Goal: Task Accomplishment & Management: Manage account settings

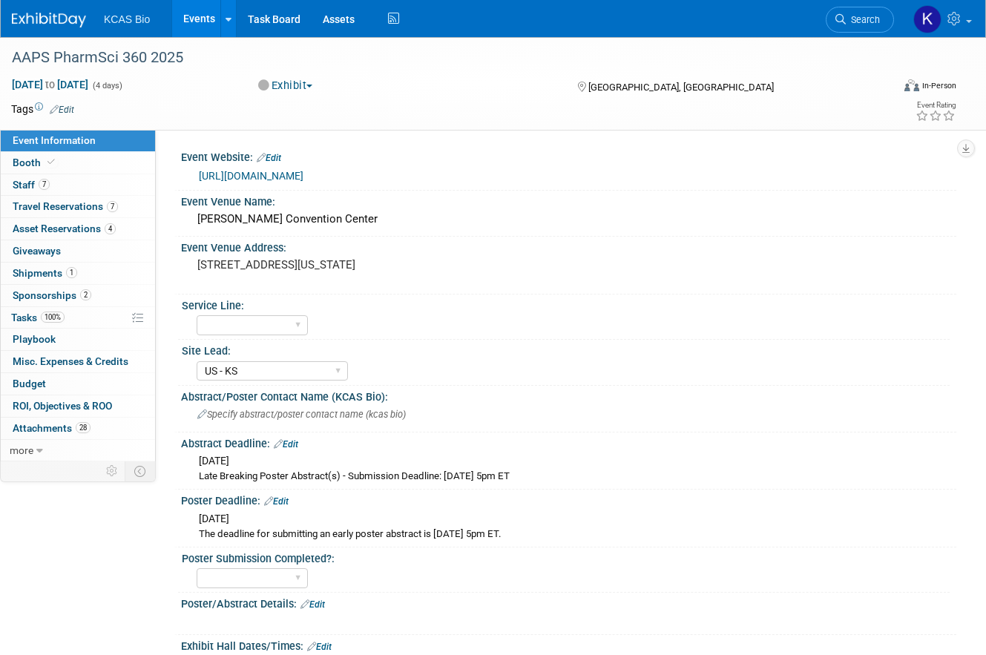
select select "US - KS"
click at [125, 14] on span "KCAS Bio" at bounding box center [127, 19] width 46 height 12
click at [201, 12] on link "Events" at bounding box center [199, 18] width 54 height 37
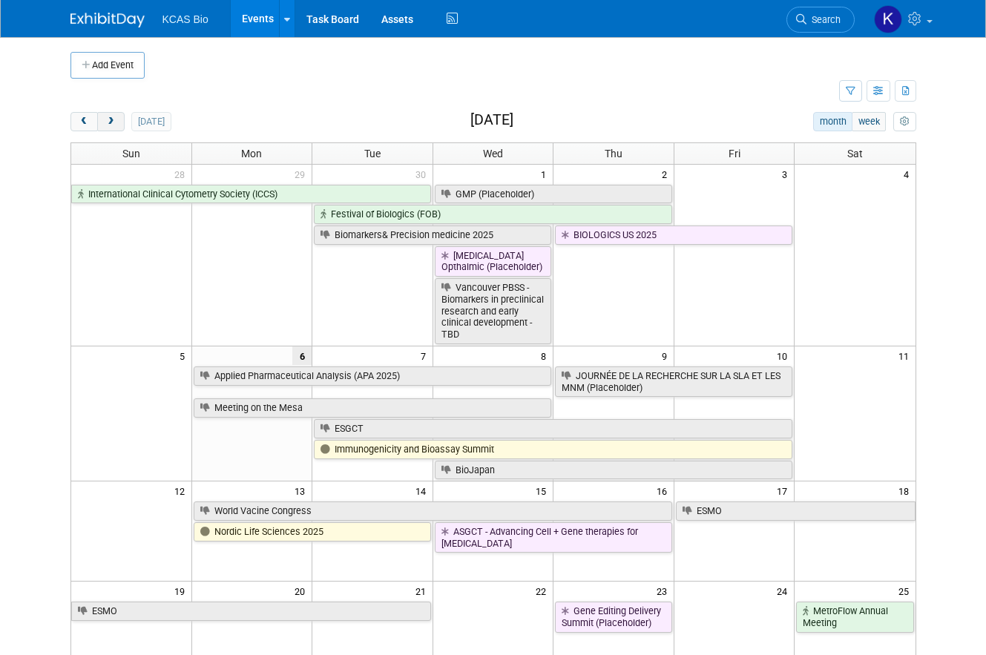
click at [122, 125] on button "next" at bounding box center [110, 121] width 27 height 19
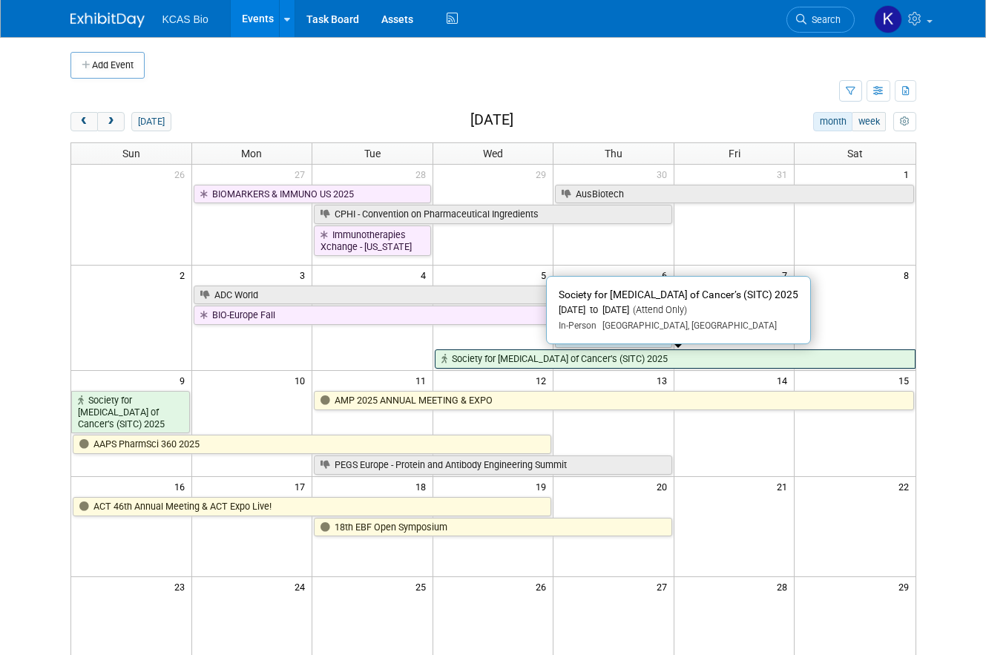
click at [470, 358] on link "Society for [MEDICAL_DATA] of Cancer’s (SITC) 2025" at bounding box center [675, 358] width 481 height 19
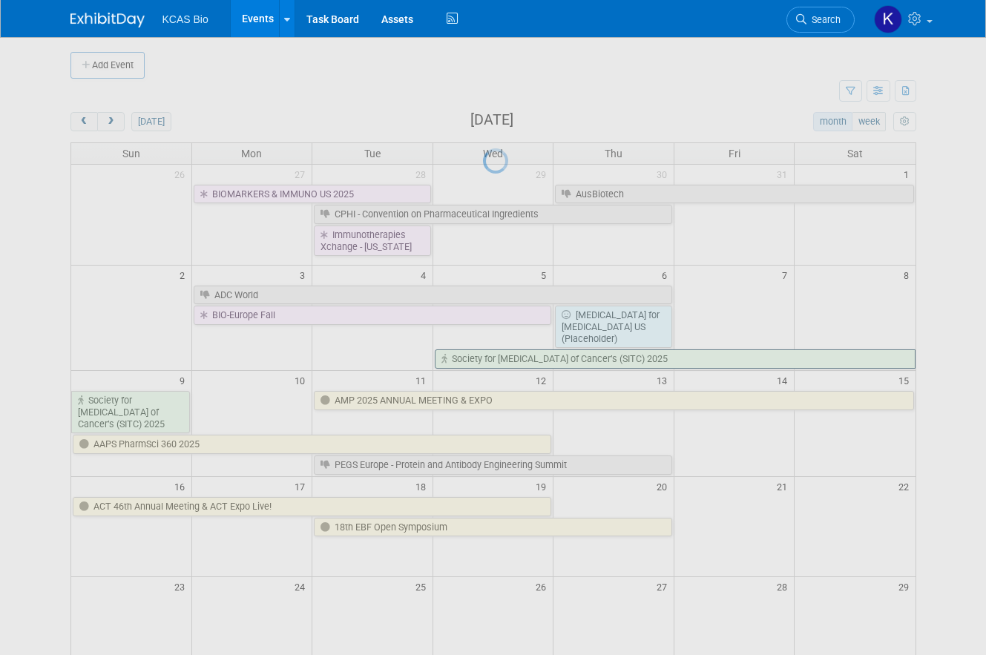
click at [483, 358] on div at bounding box center [493, 327] width 21 height 655
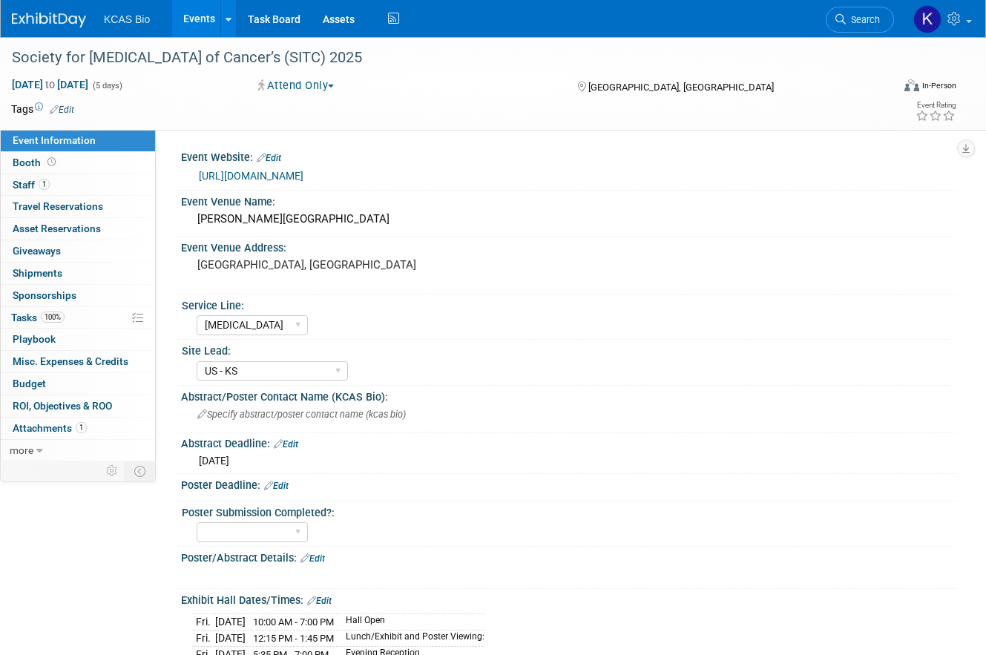
select select "[MEDICAL_DATA]"
select select "US - KS"
click at [99, 187] on link "1 Staff 1" at bounding box center [78, 185] width 154 height 22
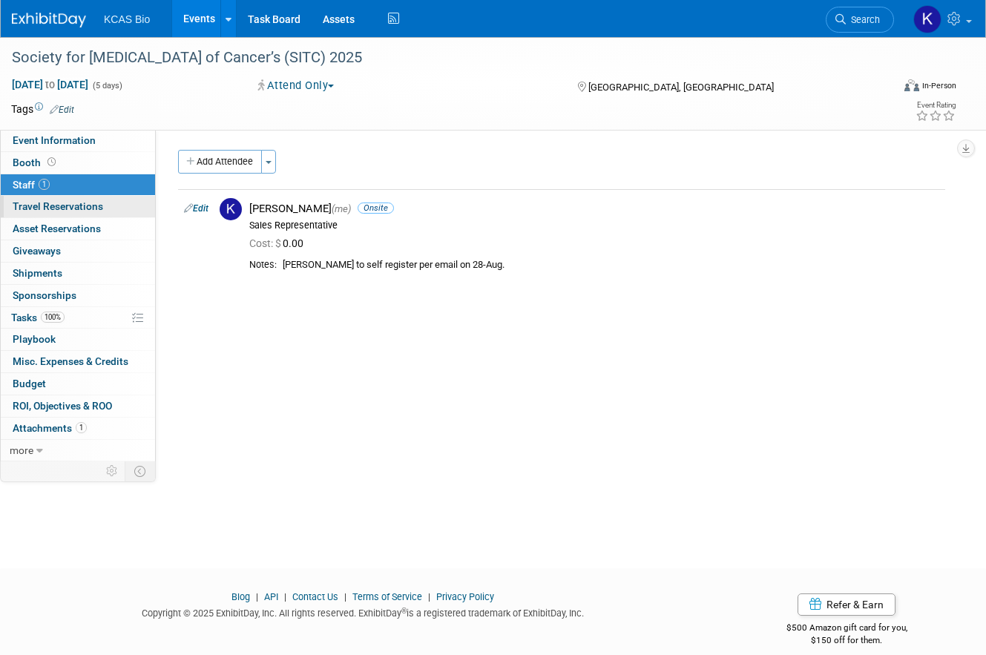
click at [72, 201] on span "Travel Reservations 0" at bounding box center [58, 206] width 91 height 12
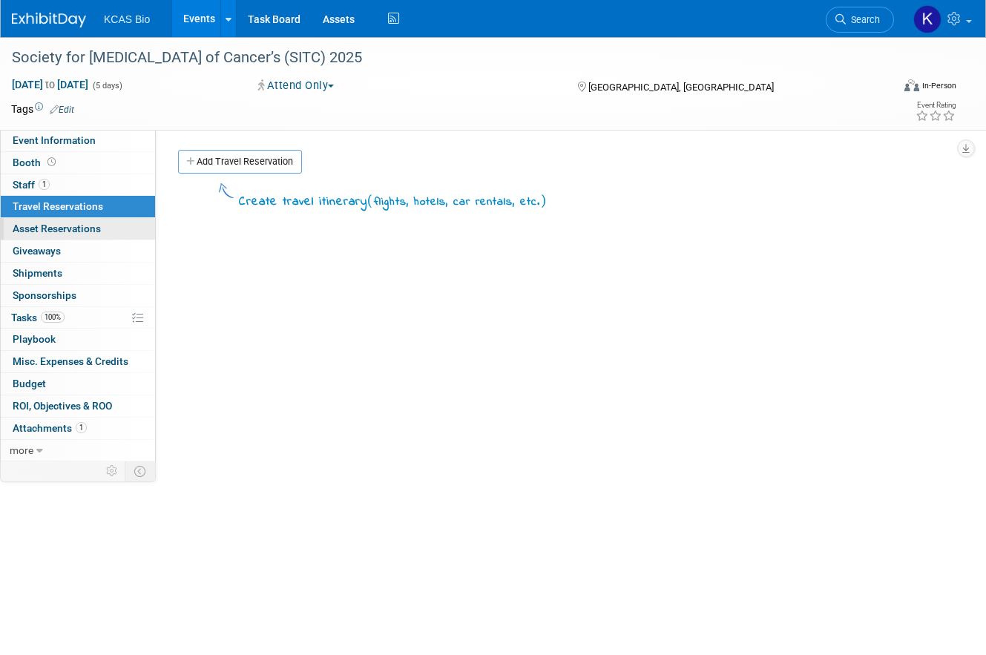
click at [76, 223] on span "Asset Reservations 0" at bounding box center [57, 229] width 88 height 12
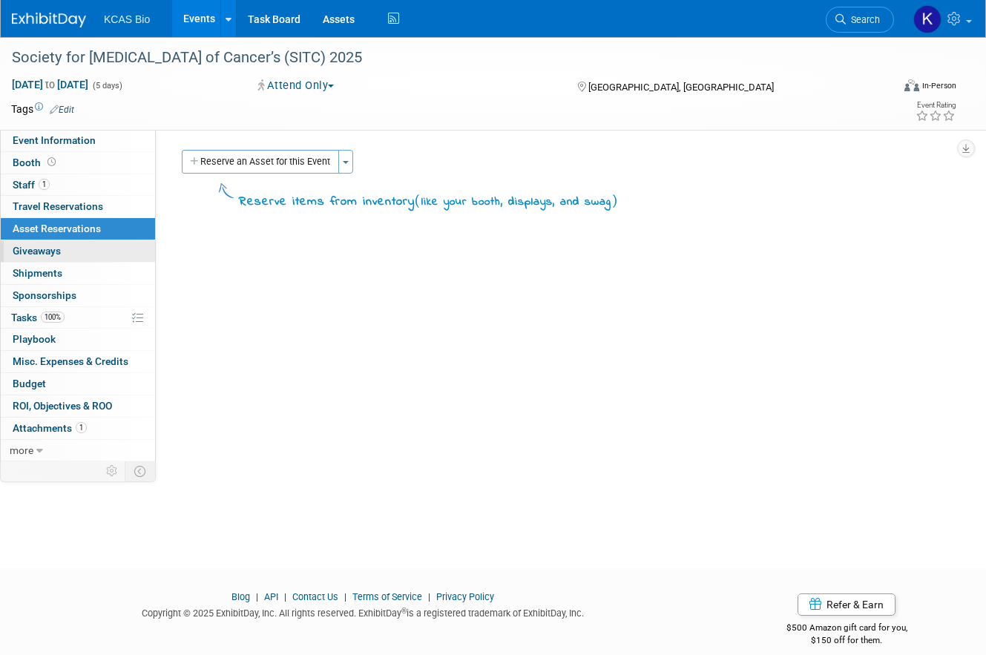
click at [79, 252] on link "0 Giveaways 0" at bounding box center [78, 251] width 154 height 22
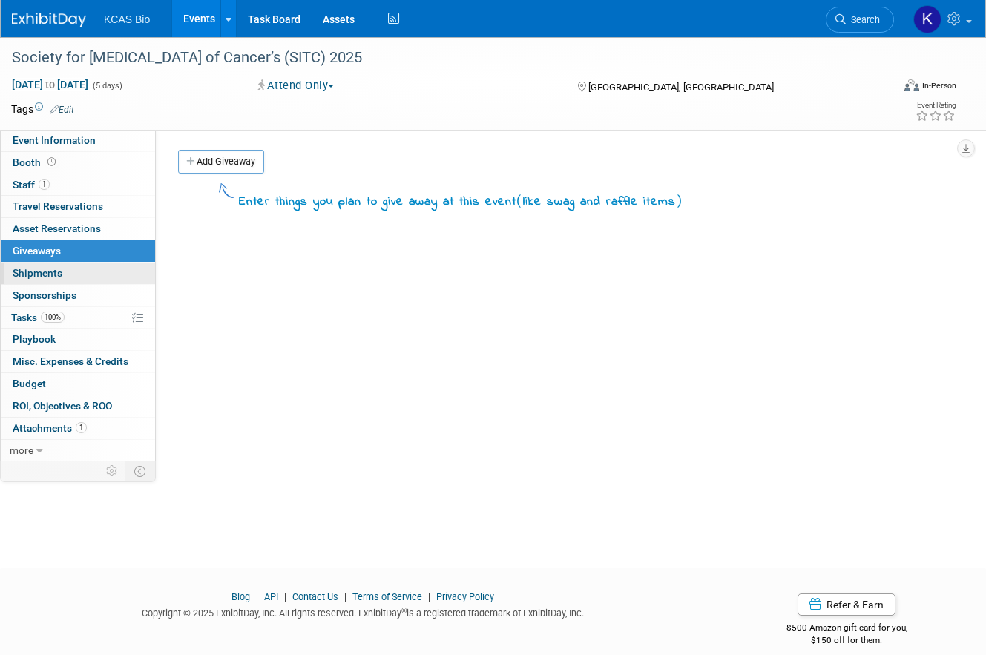
click at [84, 266] on link "0 Shipments 0" at bounding box center [78, 274] width 154 height 22
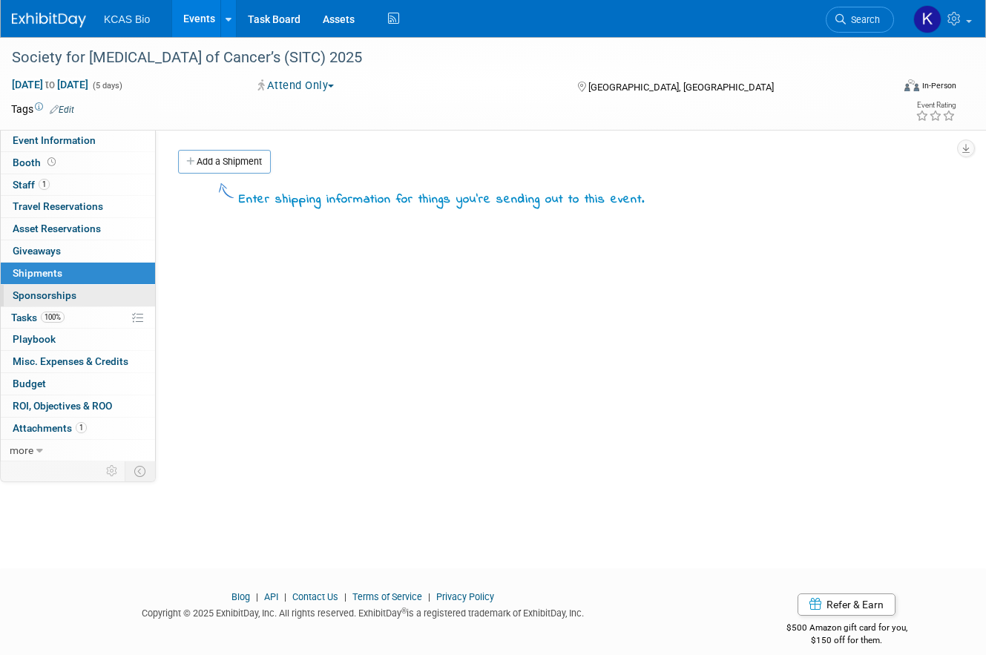
click at [91, 295] on link "0 Sponsorships 0" at bounding box center [78, 296] width 154 height 22
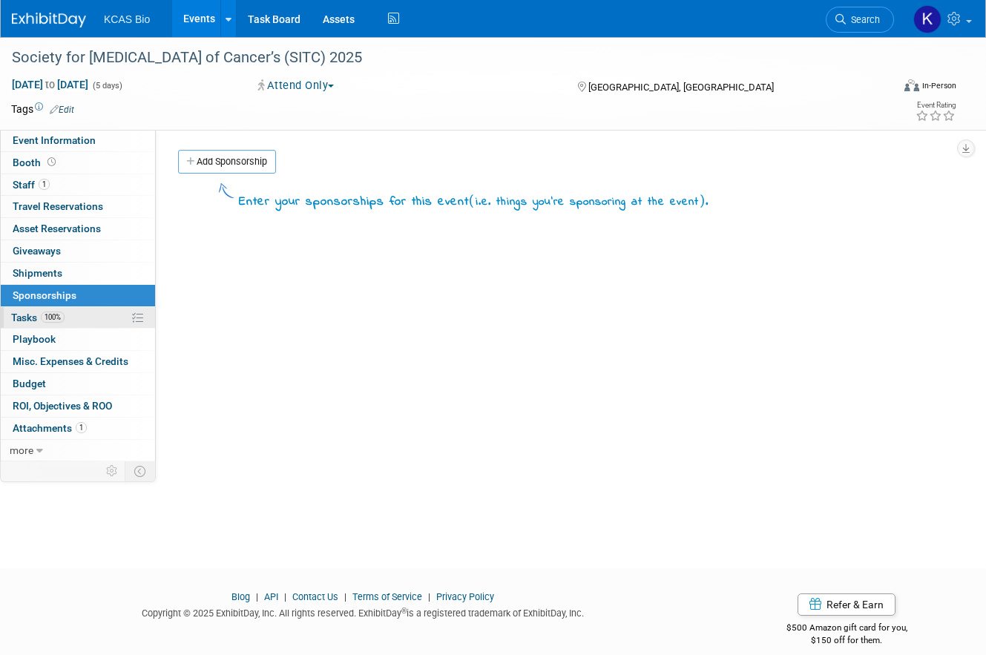
click at [93, 325] on link "100% Tasks 100%" at bounding box center [78, 318] width 154 height 22
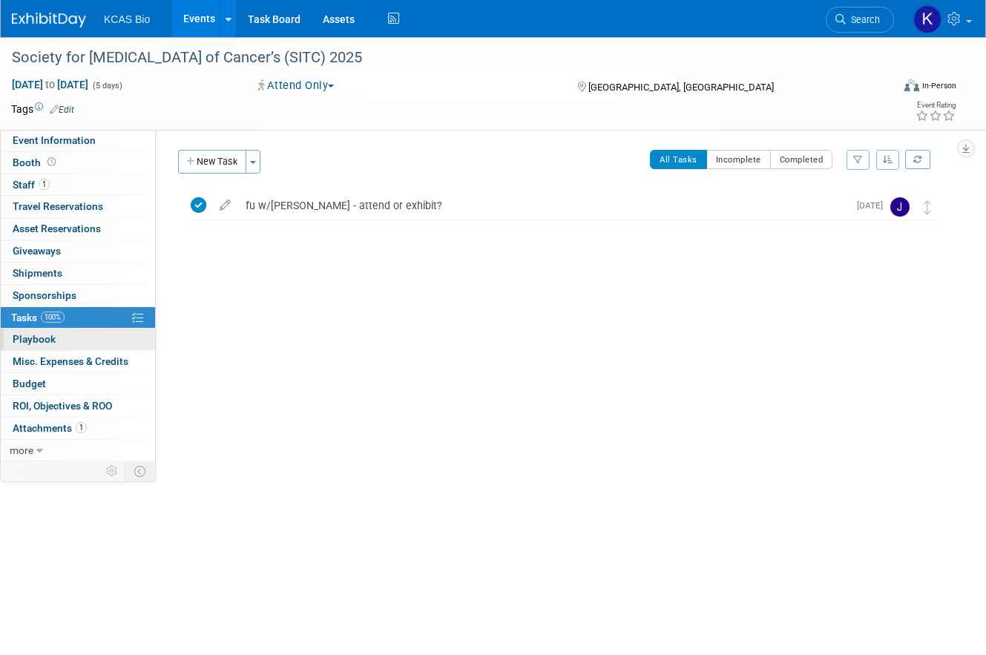
click at [93, 338] on link "0 Playbook 0" at bounding box center [78, 340] width 154 height 22
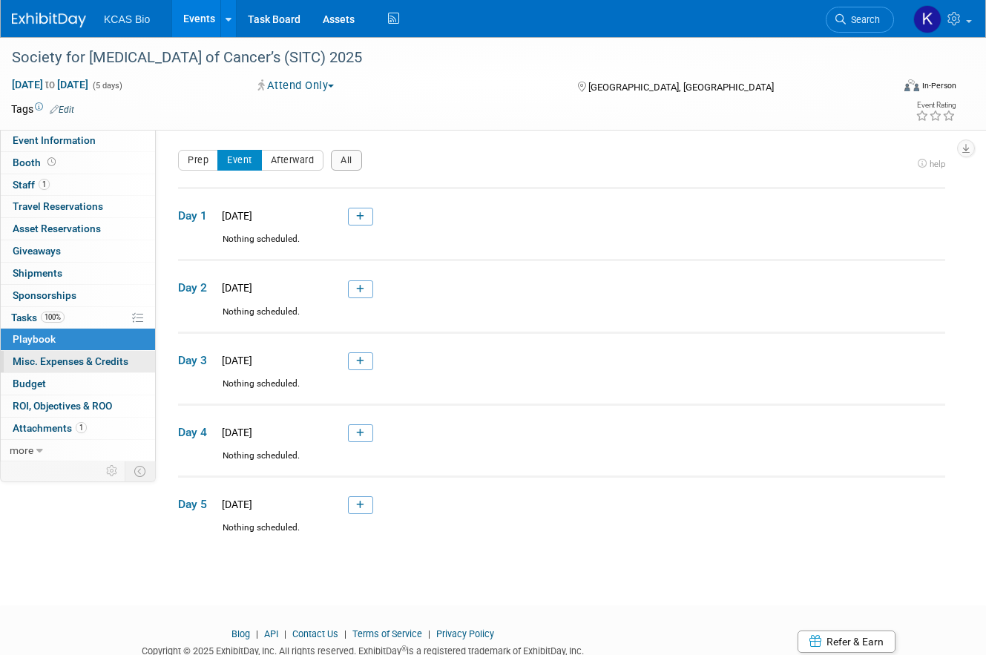
click at [91, 363] on span "Misc. Expenses & Credits 0" at bounding box center [71, 361] width 116 height 12
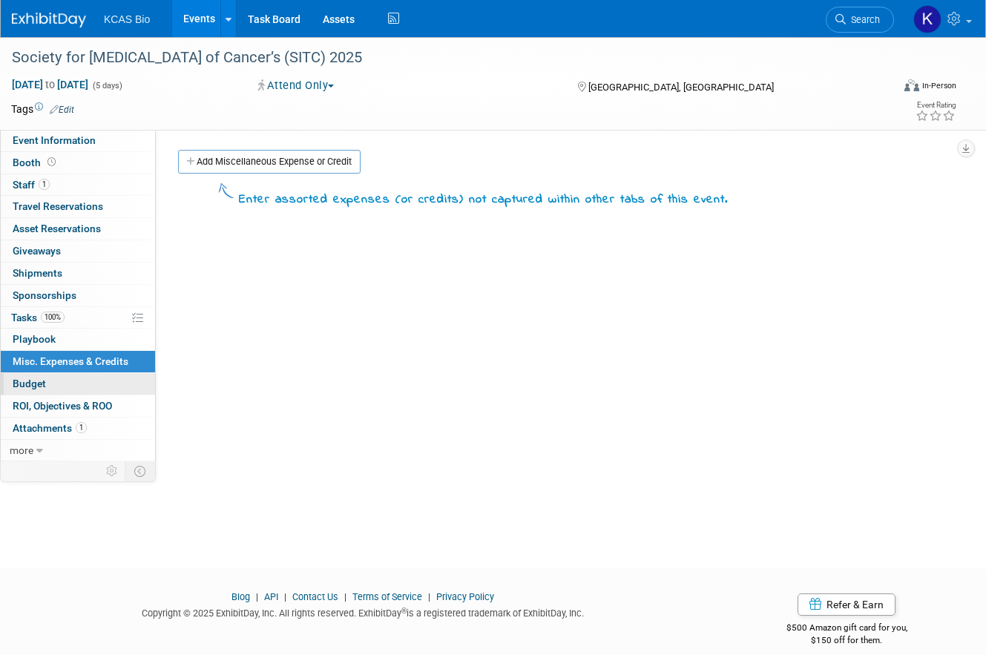
click at [91, 375] on link "Budget" at bounding box center [78, 384] width 154 height 22
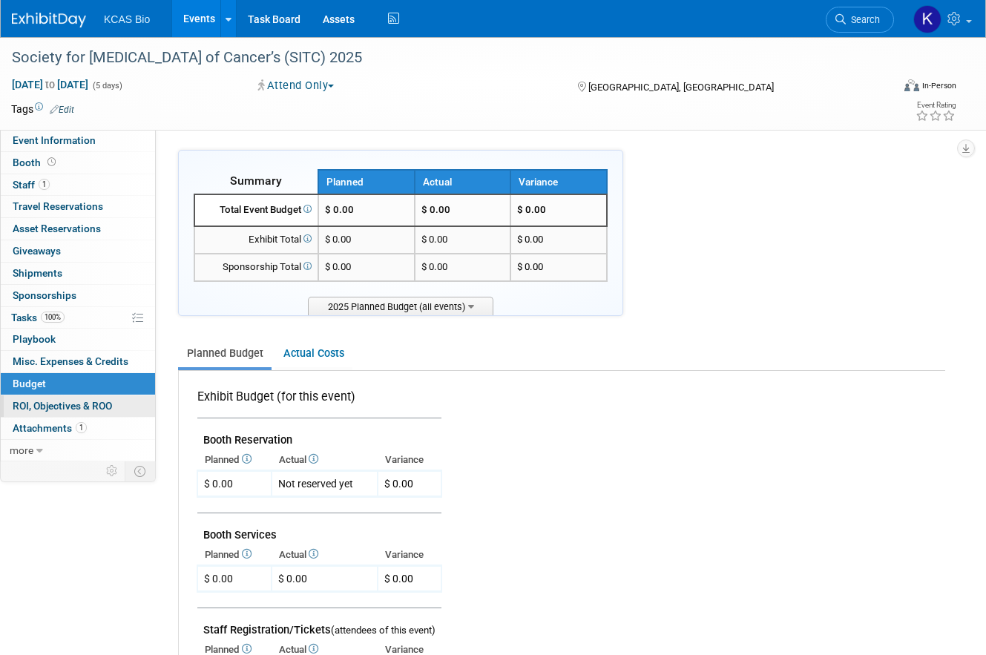
click at [91, 400] on span "ROI, Objectives & ROO 0" at bounding box center [62, 406] width 99 height 12
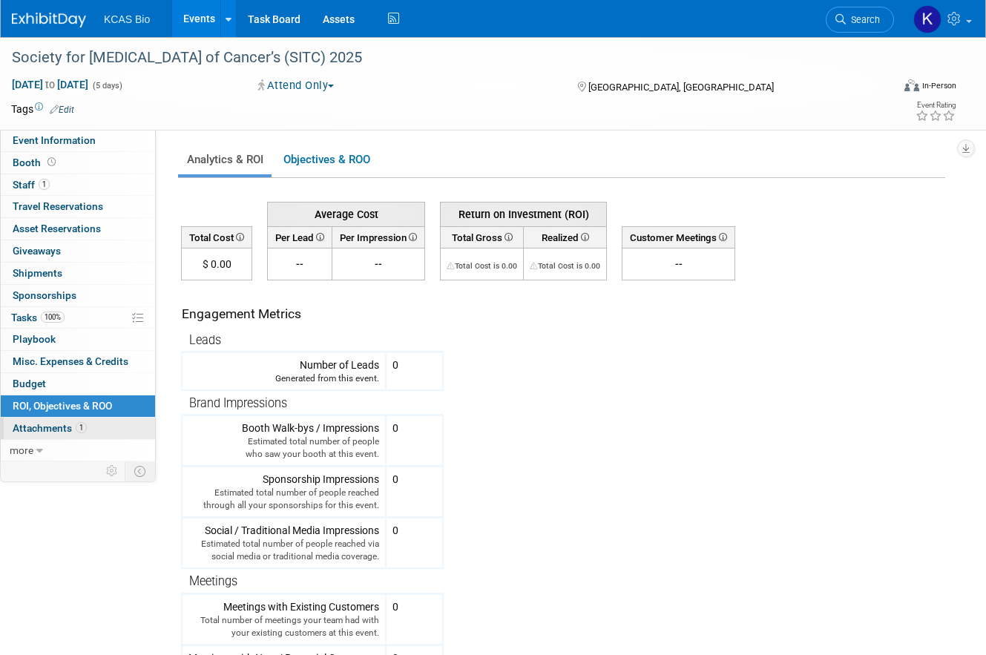
click at [85, 431] on span "Attachments 1" at bounding box center [50, 428] width 74 height 12
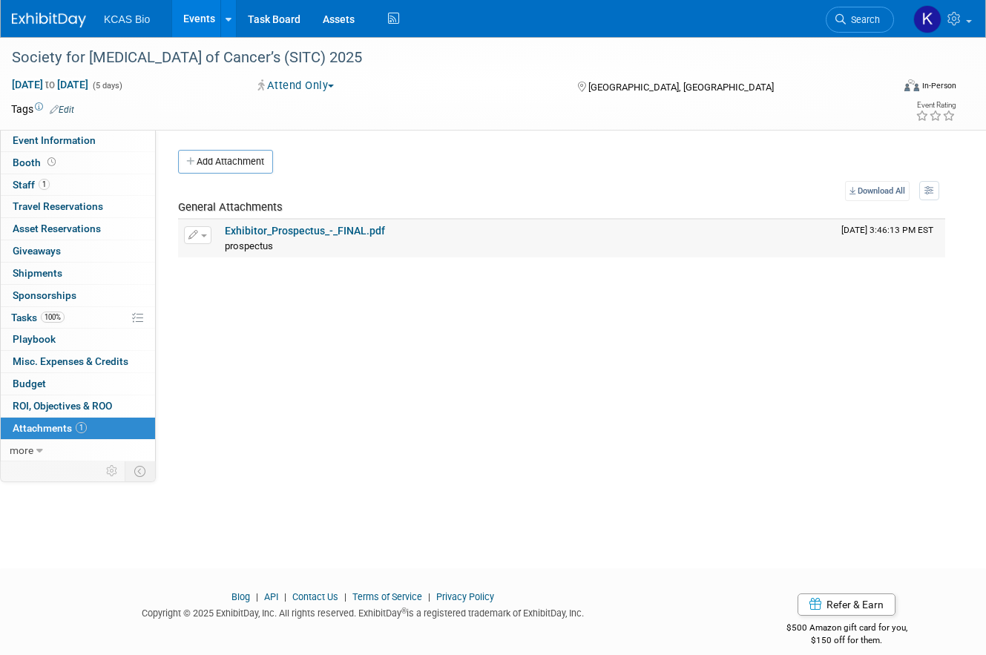
click at [305, 229] on link "Exhibitor_Prospectus_-_FINAL.pdf" at bounding box center [305, 231] width 160 height 12
click at [56, 445] on link "more" at bounding box center [78, 451] width 154 height 22
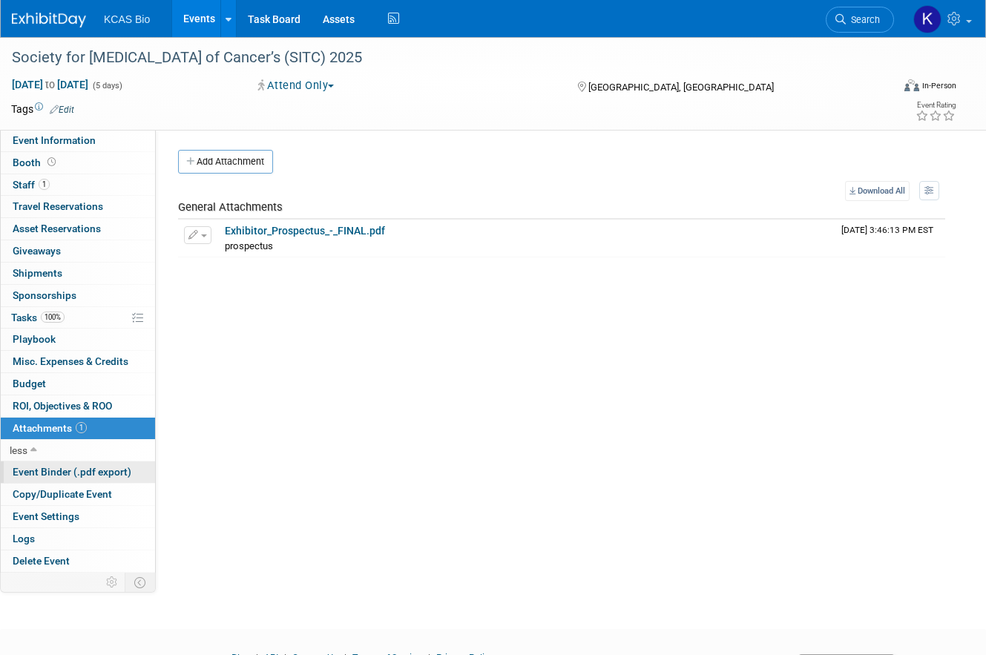
click at [65, 468] on span "Event Binder (.pdf export)" at bounding box center [72, 472] width 119 height 12
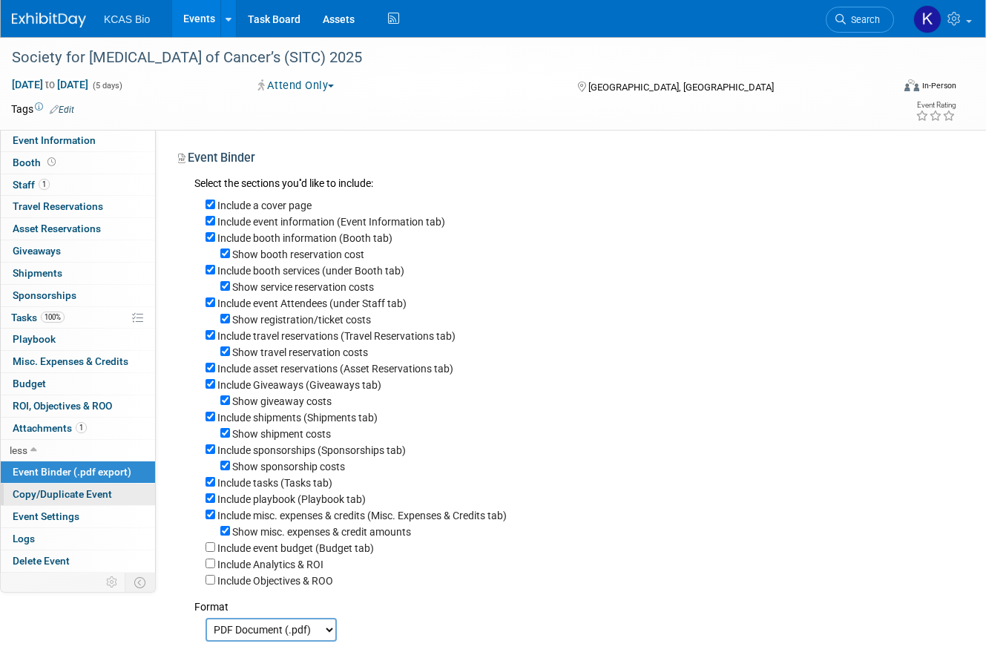
click at [61, 489] on span "Copy/Duplicate Event" at bounding box center [62, 494] width 99 height 12
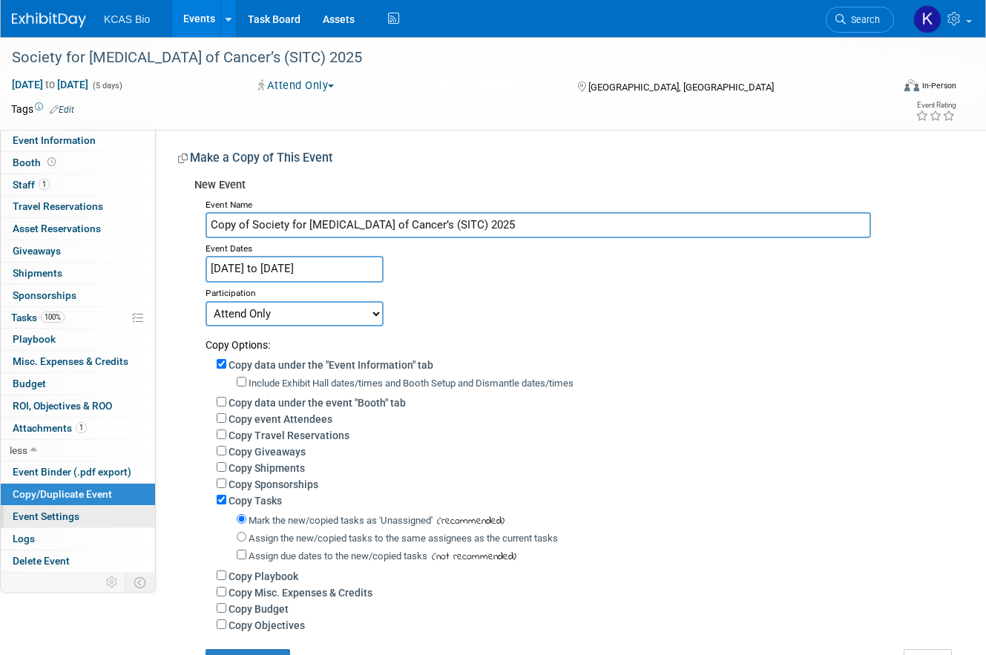
click at [61, 515] on span "Event Settings" at bounding box center [46, 517] width 67 height 12
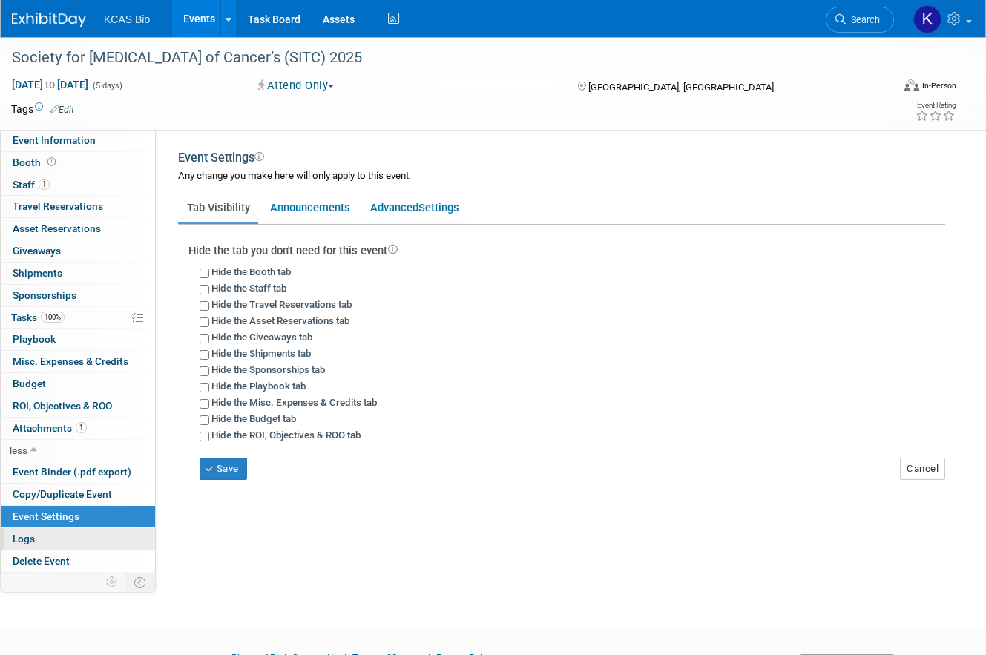
click at [56, 539] on link "Logs" at bounding box center [78, 539] width 154 height 22
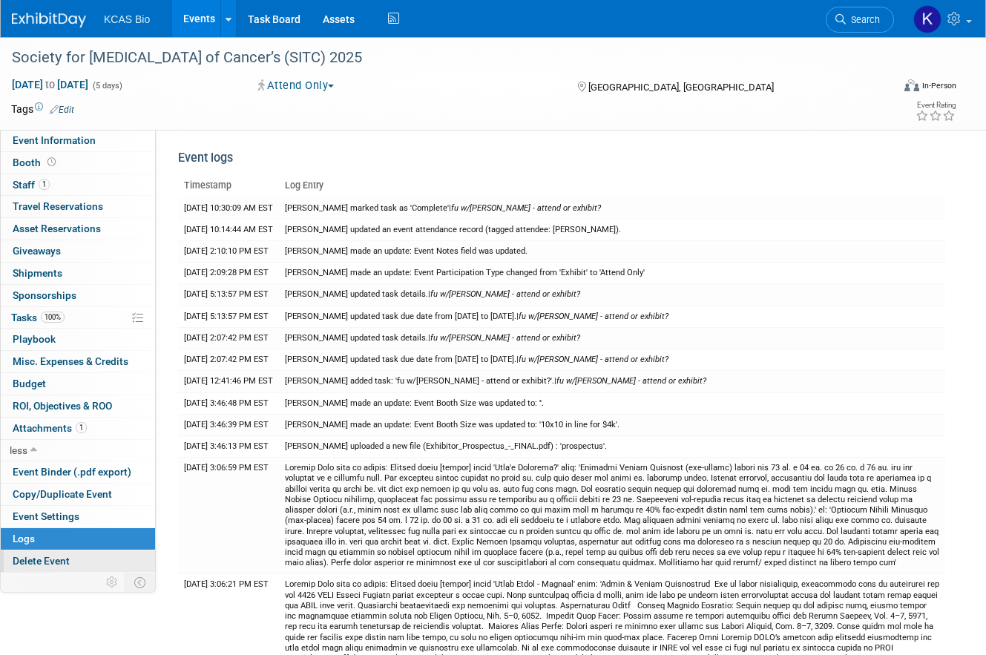
click at [54, 555] on span "Delete Event" at bounding box center [41, 561] width 57 height 12
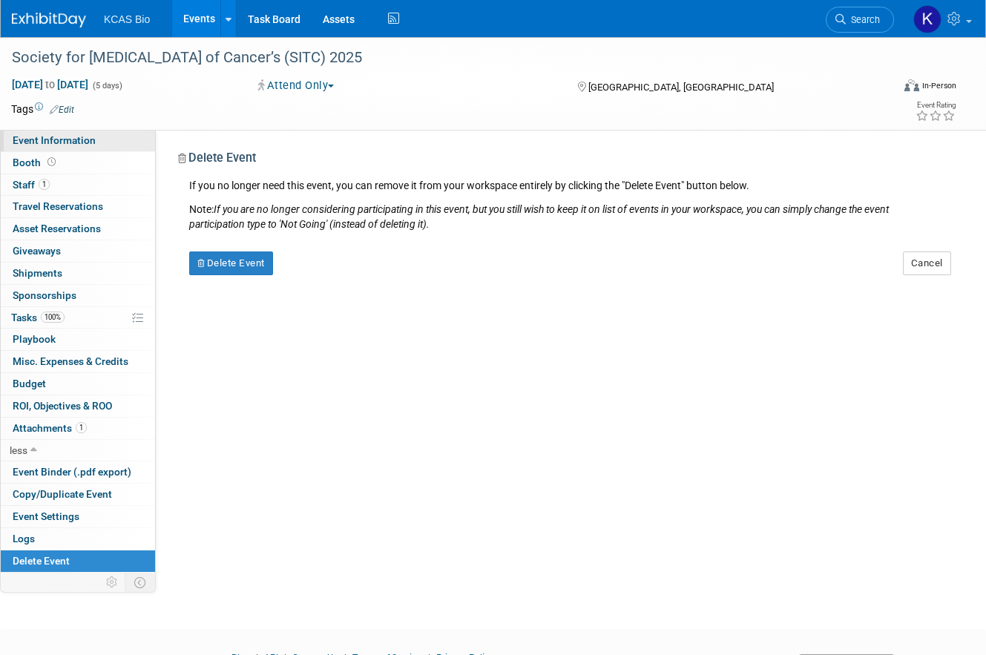
click at [45, 138] on span "Event Information" at bounding box center [54, 140] width 83 height 12
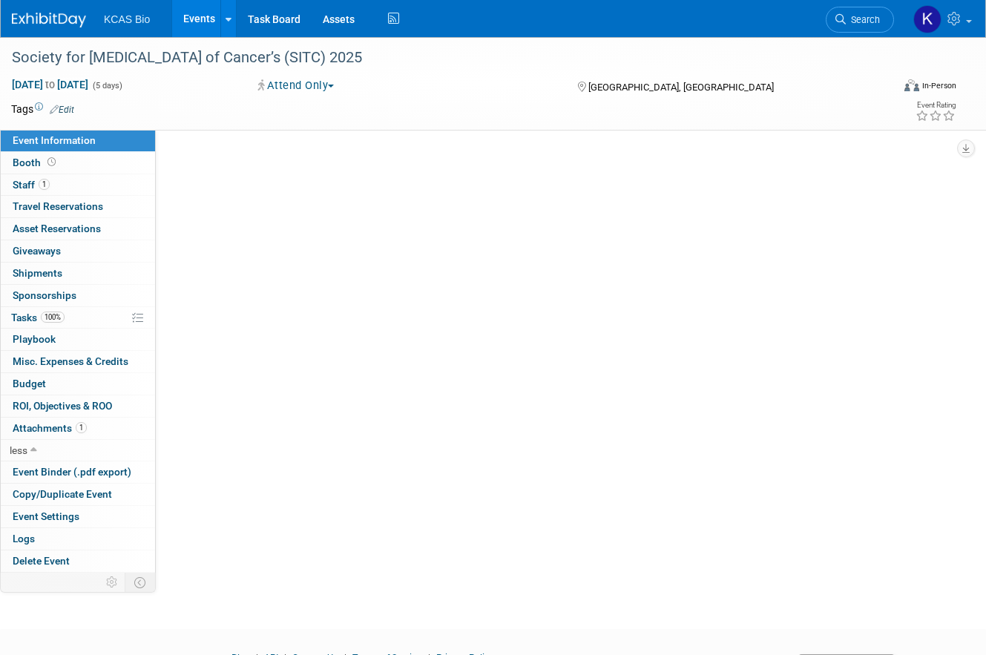
select select "[MEDICAL_DATA]"
select select "US - KS"
